Goal: Task Accomplishment & Management: Use online tool/utility

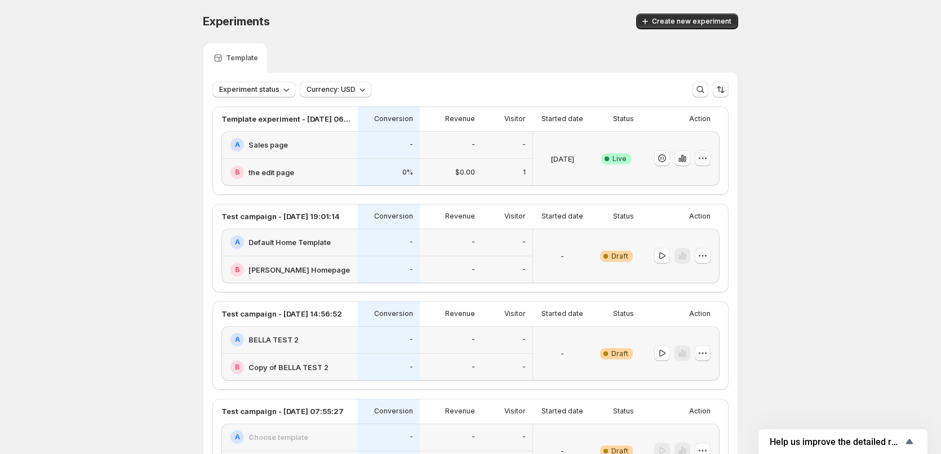
click at [703, 158] on icon "button" at bounding box center [702, 158] width 11 height 11
click at [684, 177] on span "Edit" at bounding box center [716, 181] width 118 height 11
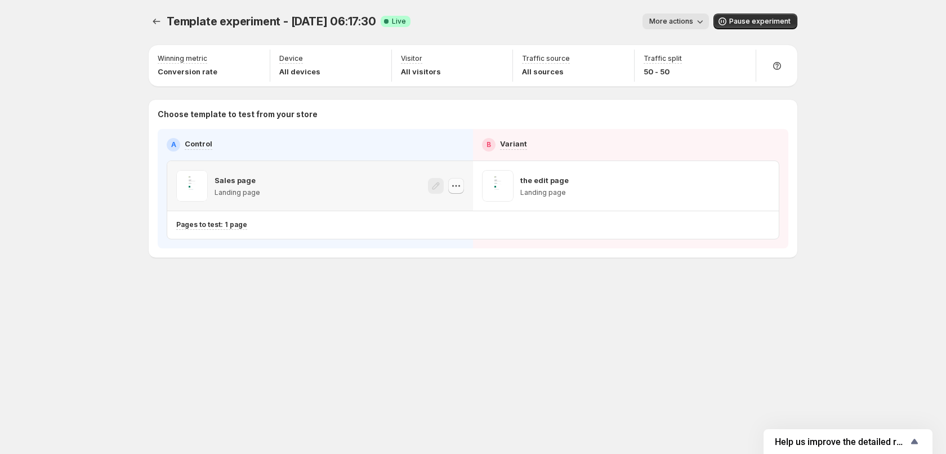
click at [455, 183] on icon "button" at bounding box center [456, 185] width 11 height 11
click at [761, 190] on icon "button" at bounding box center [761, 185] width 11 height 11
click at [461, 182] on icon "button" at bounding box center [456, 185] width 11 height 11
click at [462, 243] on span "Copy ID 581845682592154351" at bounding box center [467, 242] width 128 height 23
click at [457, 186] on icon "button" at bounding box center [457, 186] width 2 height 2
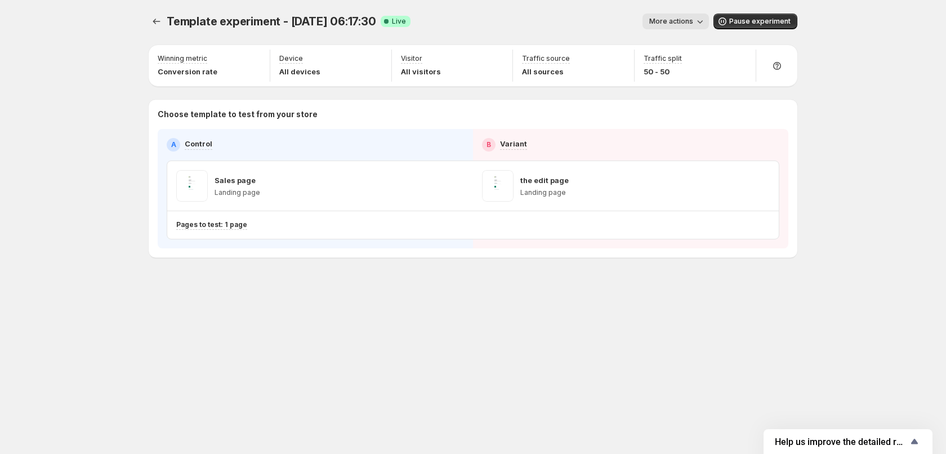
click at [687, 19] on span "More actions" at bounding box center [671, 21] width 44 height 9
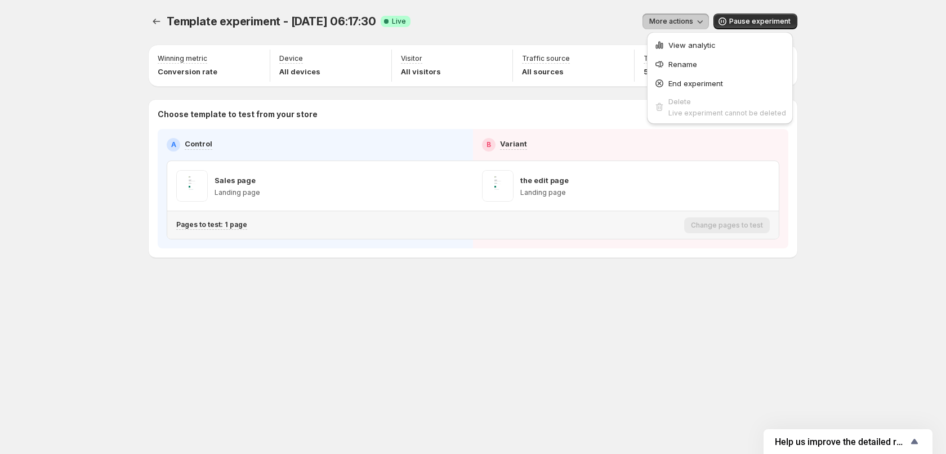
click at [627, 217] on div "Pages to test: 1 page" at bounding box center [428, 225] width 504 height 19
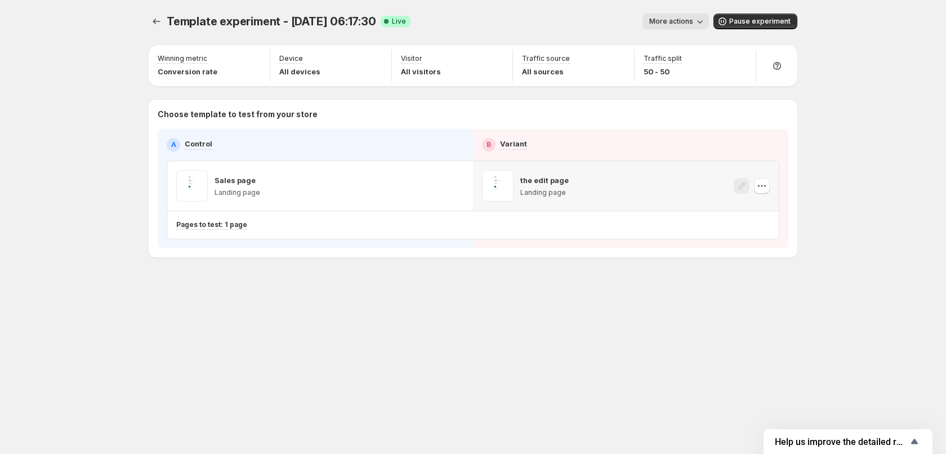
click at [763, 189] on icon "button" at bounding box center [761, 185] width 11 height 11
click at [461, 189] on icon "button" at bounding box center [456, 185] width 11 height 11
click at [318, 288] on div "Template experiment - Aug 28, 06:17:30. This page is ready Template experiment …" at bounding box center [473, 159] width 676 height 318
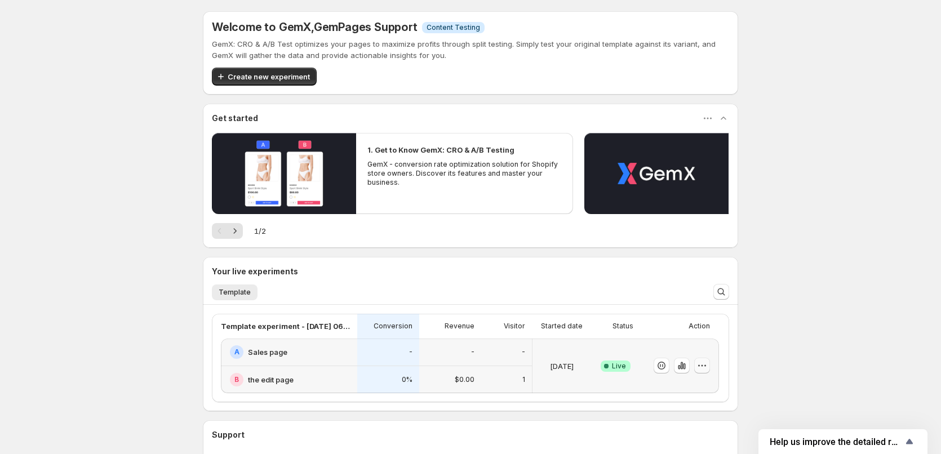
click at [705, 365] on icon "button" at bounding box center [701, 365] width 11 height 11
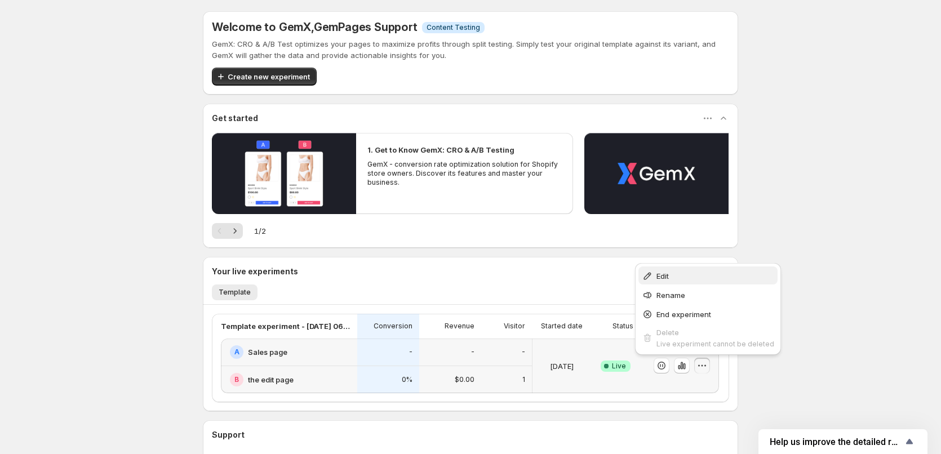
click at [705, 283] on button "Edit" at bounding box center [707, 275] width 139 height 18
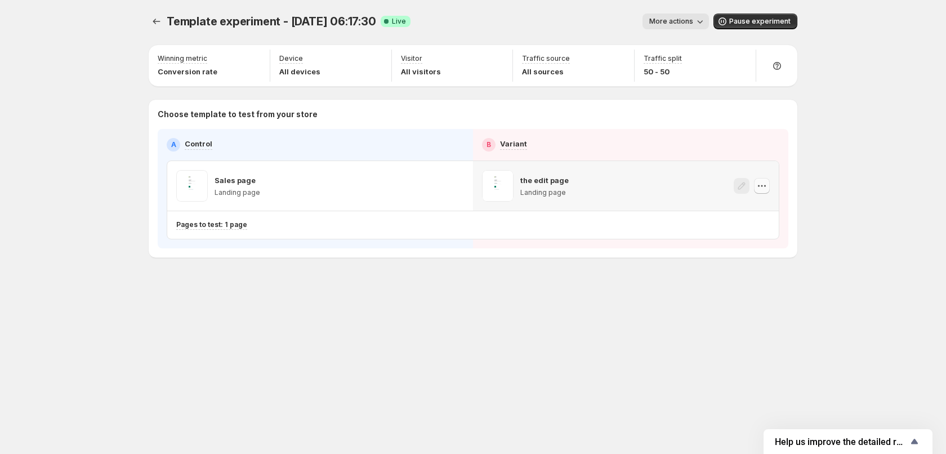
click at [759, 190] on icon "button" at bounding box center [761, 185] width 11 height 11
click at [751, 245] on span "[CREDIT_CARD_NUMBER]" at bounding box center [751, 248] width 85 height 8
